Goal: Task Accomplishment & Management: Manage account settings

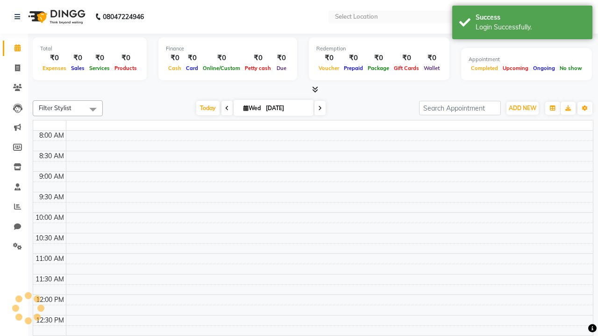
select select "en"
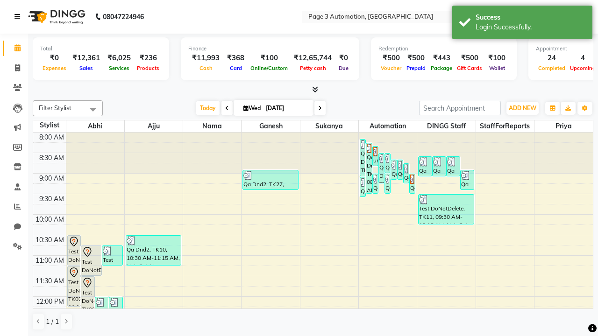
click at [19, 17] on icon at bounding box center [17, 17] width 6 height 7
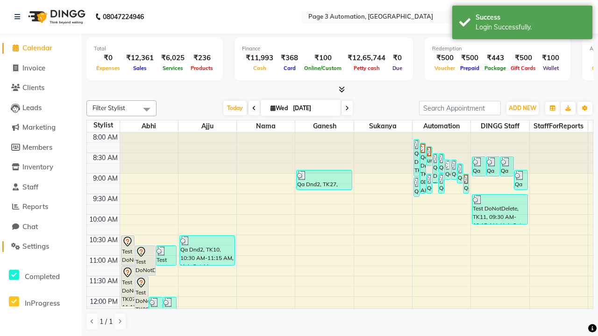
click at [41, 247] on span "Settings" at bounding box center [35, 246] width 27 height 9
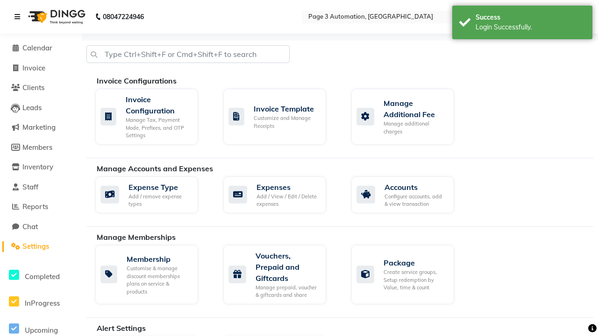
click at [19, 17] on icon at bounding box center [17, 17] width 6 height 7
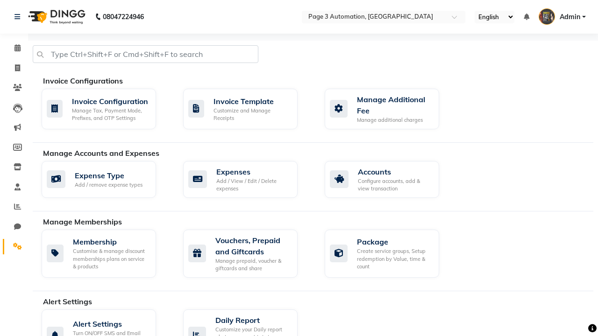
click at [14, 247] on icon at bounding box center [17, 246] width 9 height 7
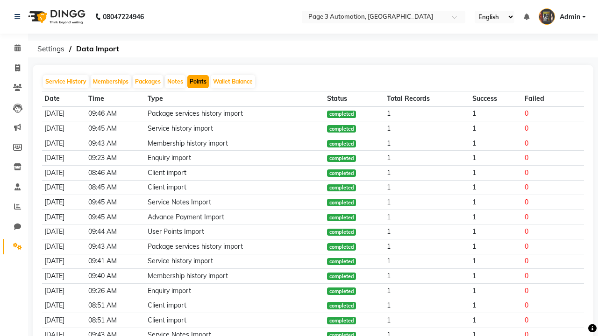
click at [198, 82] on button "Points" at bounding box center [197, 81] width 21 height 13
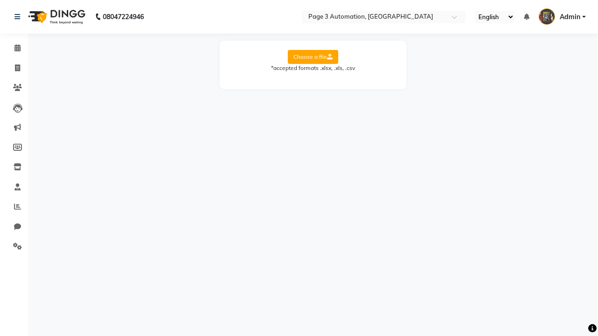
select select "Sheet1"
select select "Client Name"
select select "Client Mobile"
select select "Points"
select select "Expiry Date"
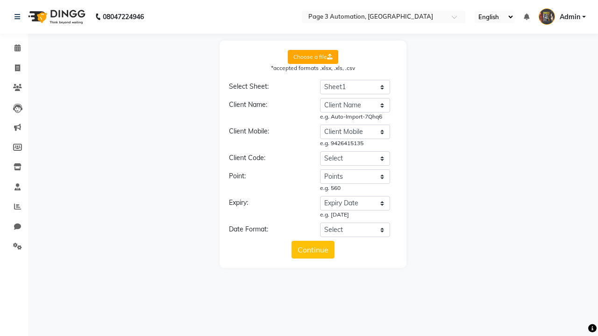
select select "DD/MM/YYYY"
click at [313, 250] on button "Continue" at bounding box center [313, 250] width 43 height 18
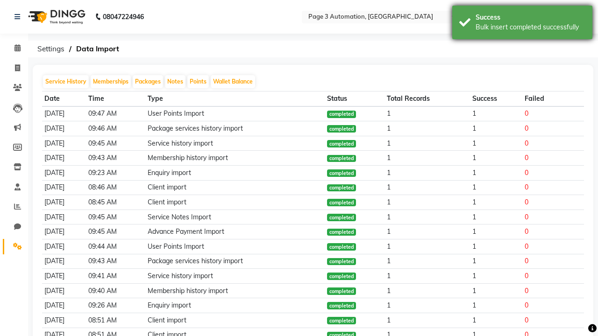
click at [522, 24] on div "Bulk insert completed successfully" at bounding box center [531, 27] width 110 height 10
click at [19, 17] on icon at bounding box center [17, 17] width 6 height 7
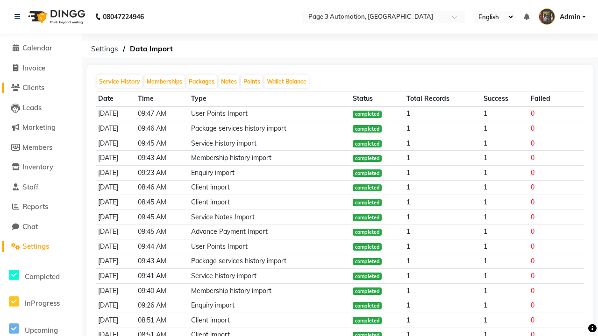
click at [41, 88] on span "Clients" at bounding box center [33, 87] width 22 height 9
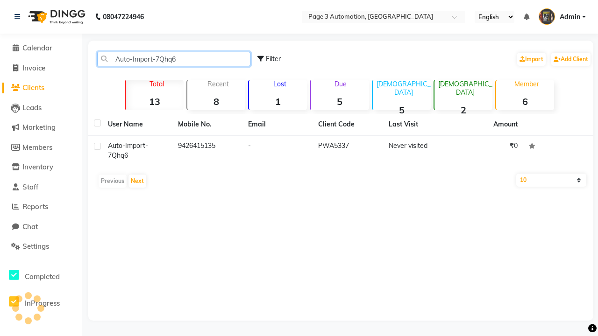
type input "Auto-Import-7Qhq6"
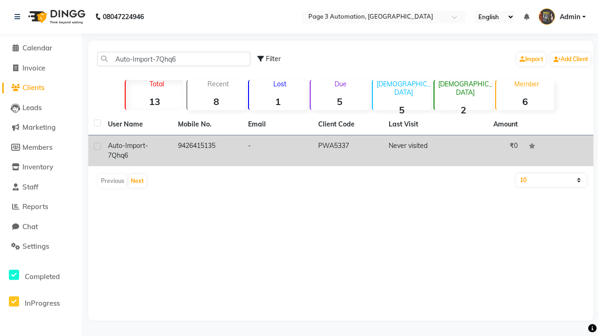
click at [341, 151] on td "PWA5337" at bounding box center [348, 150] width 70 height 31
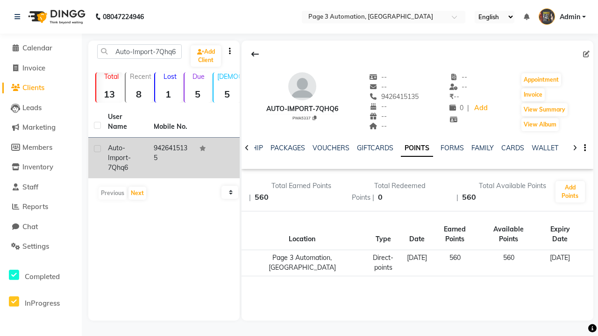
scroll to position [0, 229]
click at [533, 95] on button "Invoice" at bounding box center [532, 94] width 23 height 13
select select "2774"
select select "service"
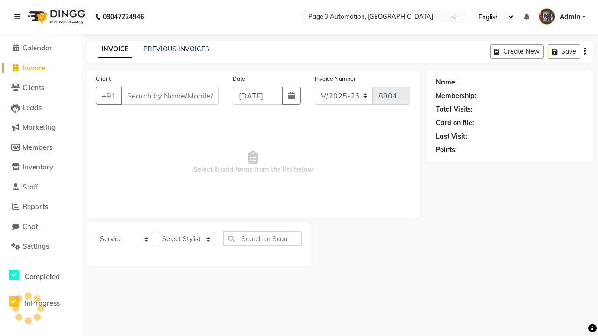
type input "9426415135"
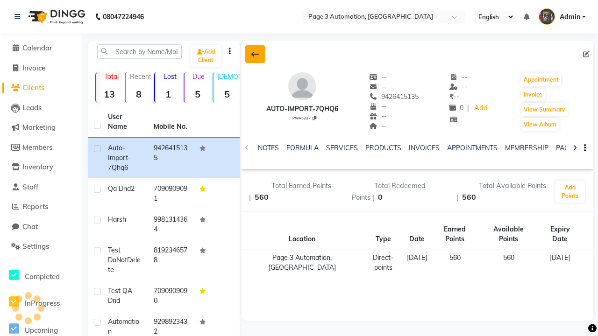
click at [255, 54] on icon at bounding box center [254, 53] width 7 height 7
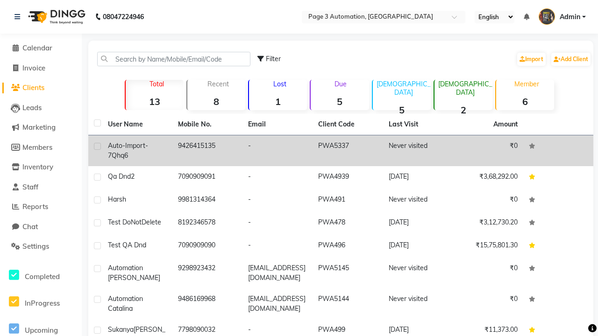
click at [97, 146] on label at bounding box center [97, 146] width 7 height 7
click at [97, 146] on input "checkbox" at bounding box center [97, 147] width 6 height 6
checkbox input "true"
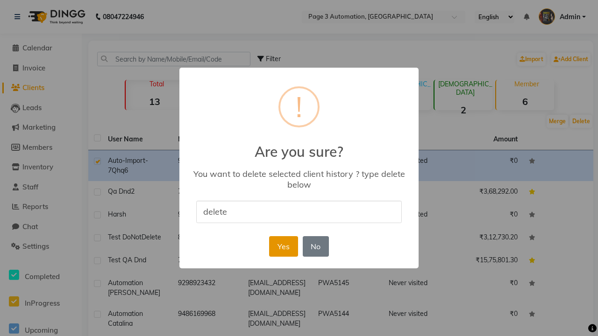
type input "delete"
click at [283, 246] on button "Yes" at bounding box center [283, 246] width 28 height 21
